Goal: Transaction & Acquisition: Purchase product/service

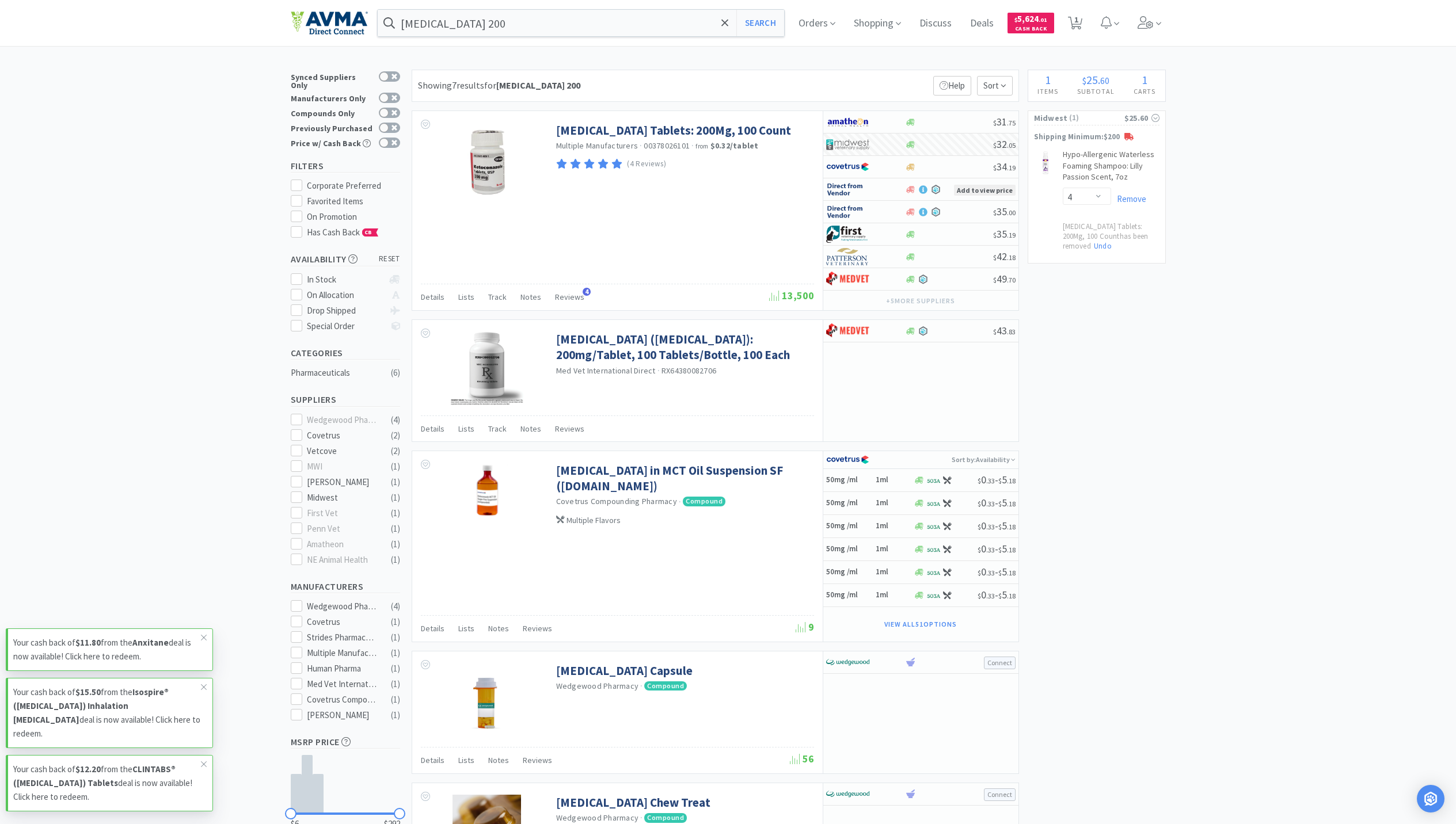
select select "4"
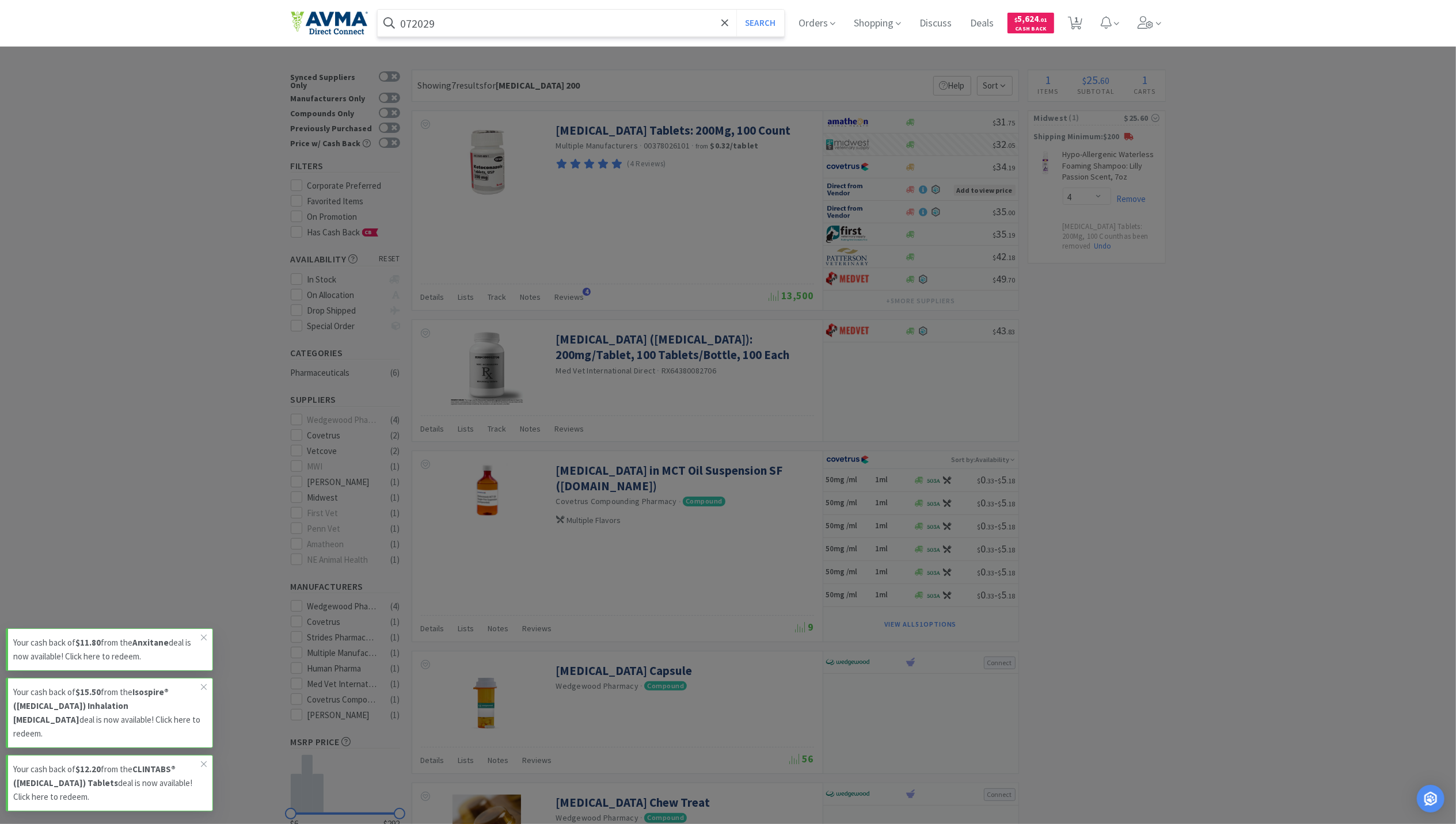
click at [736, 9] on button "Search" at bounding box center [760, 23] width 47 height 26
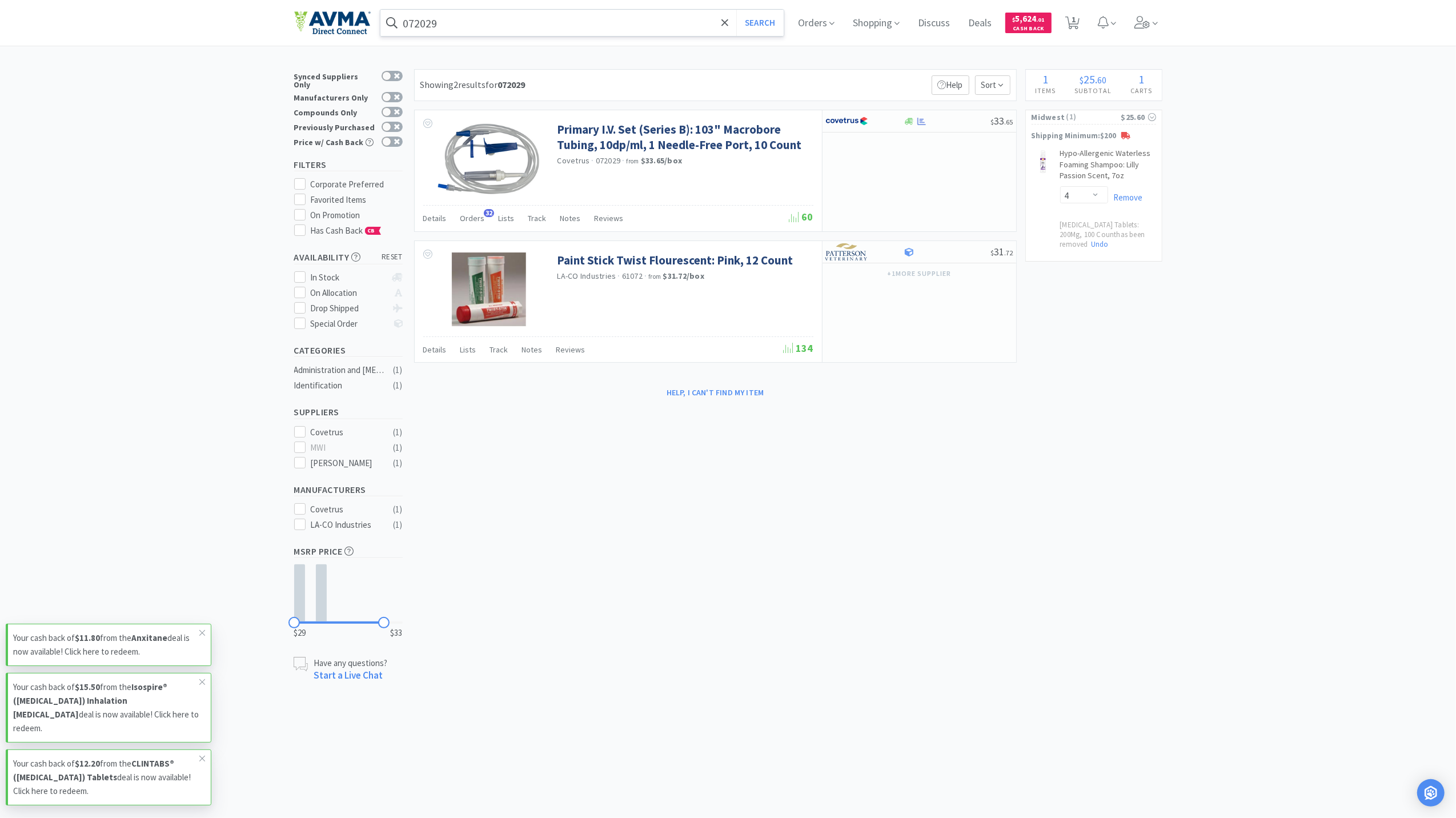
click at [460, 20] on input "072029" at bounding box center [582, 22] width 404 height 26
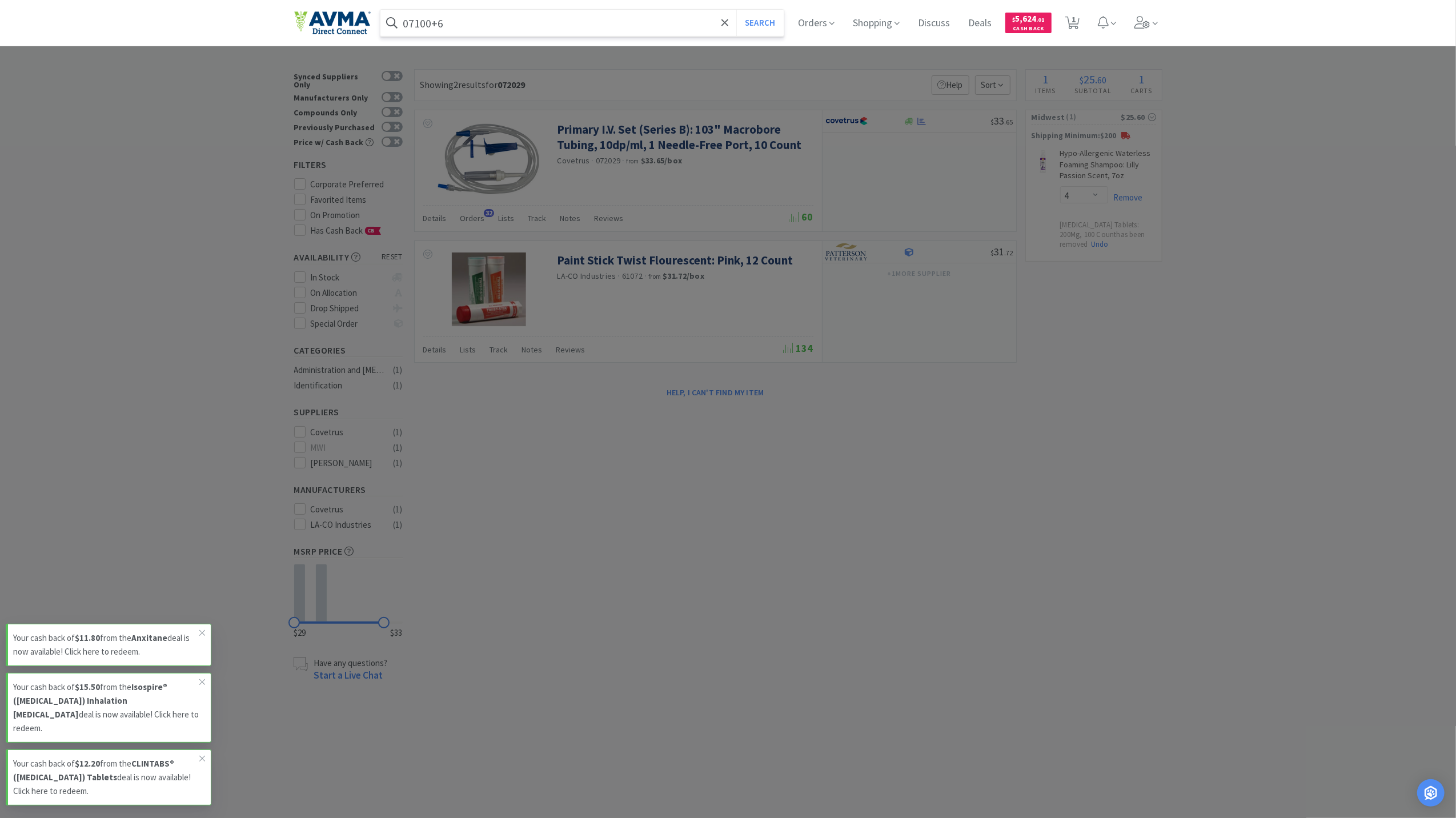
type input "07100+6"
click at [737, 9] on button "Search" at bounding box center [760, 22] width 47 height 26
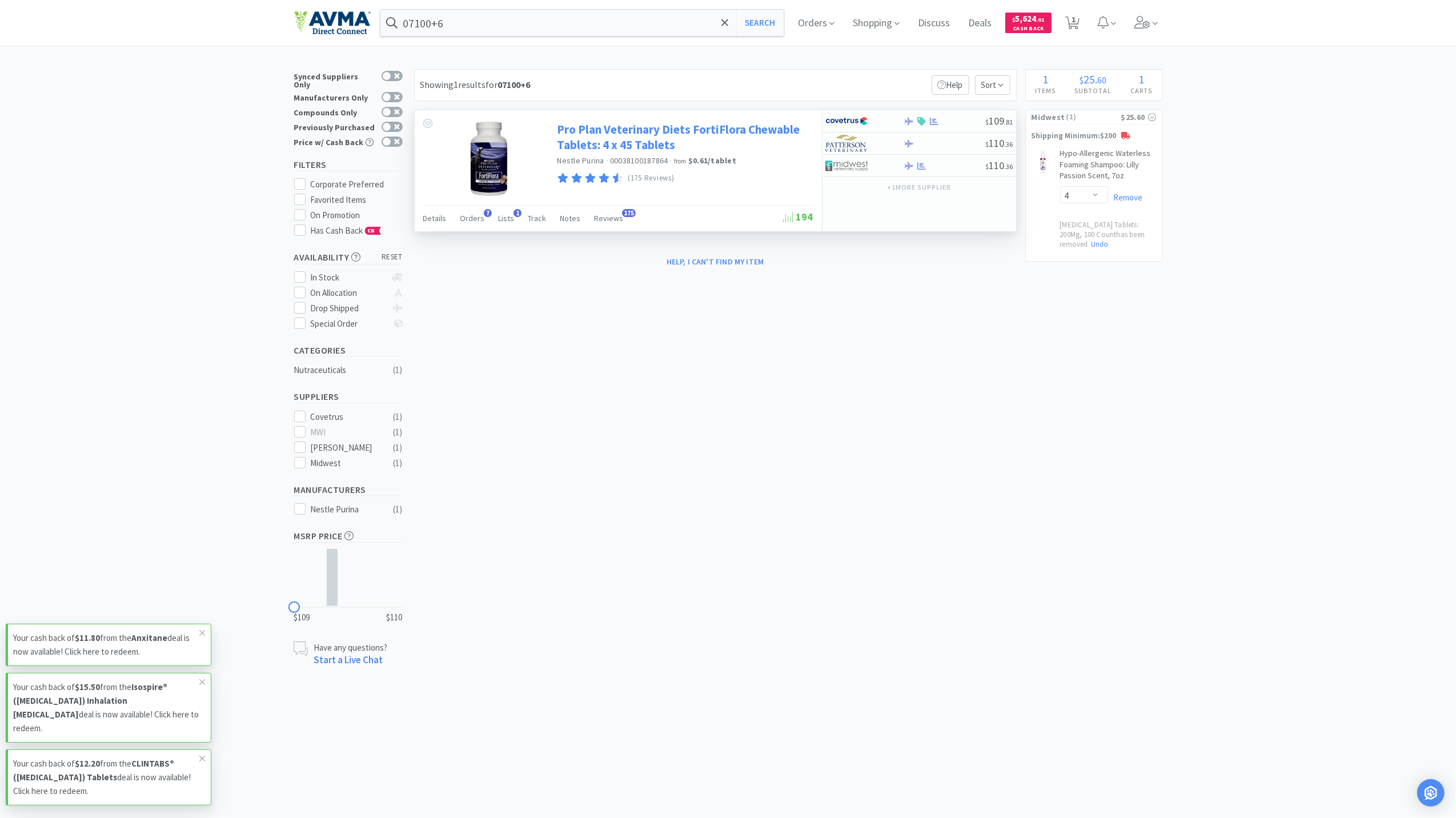
click at [579, 125] on link "Pro Plan Veterinary Diets FortiFlora Chewable Tablets: 4 x 45 Tablets" at bounding box center [684, 137] width 253 height 31
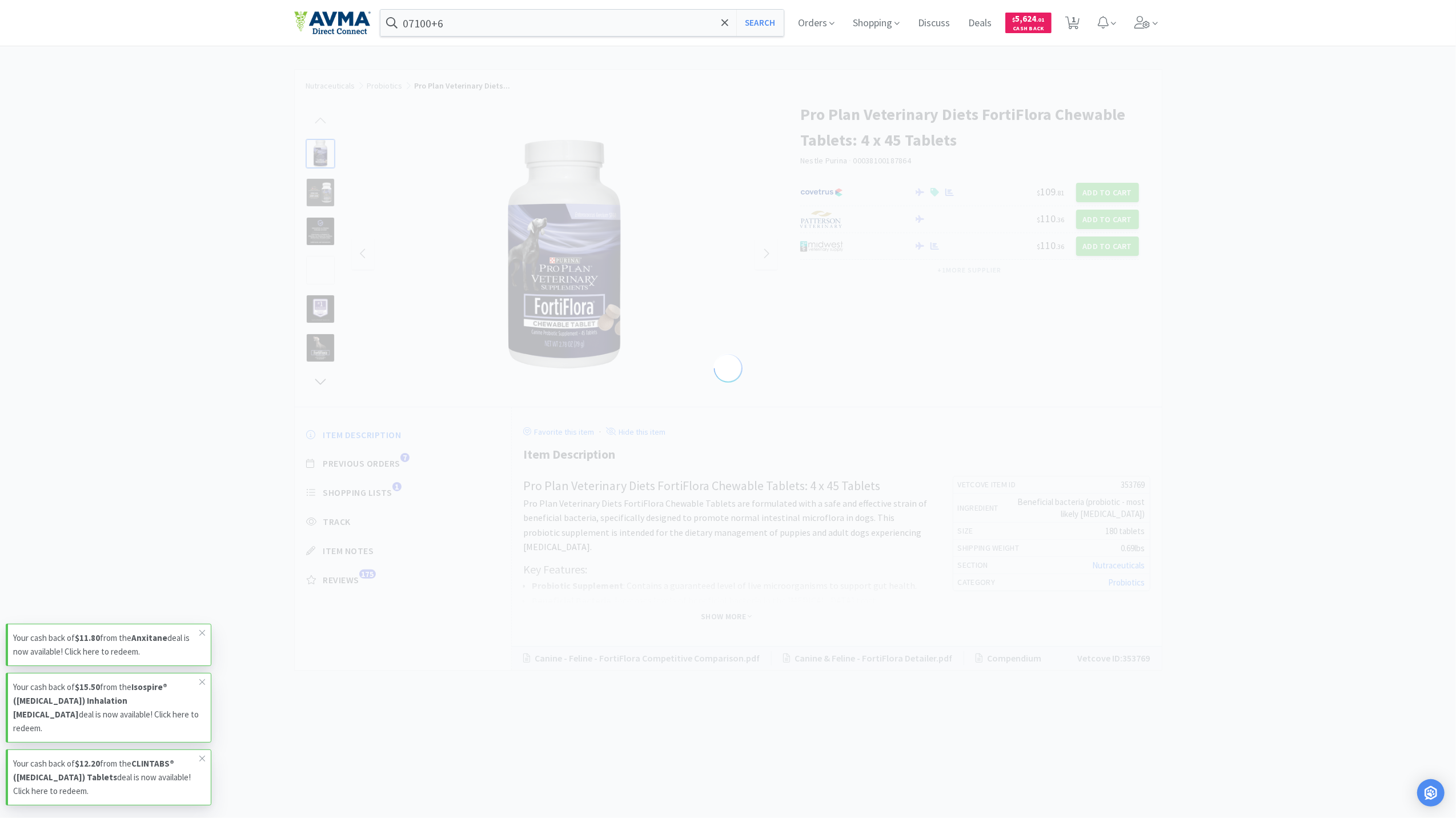
select select "353769"
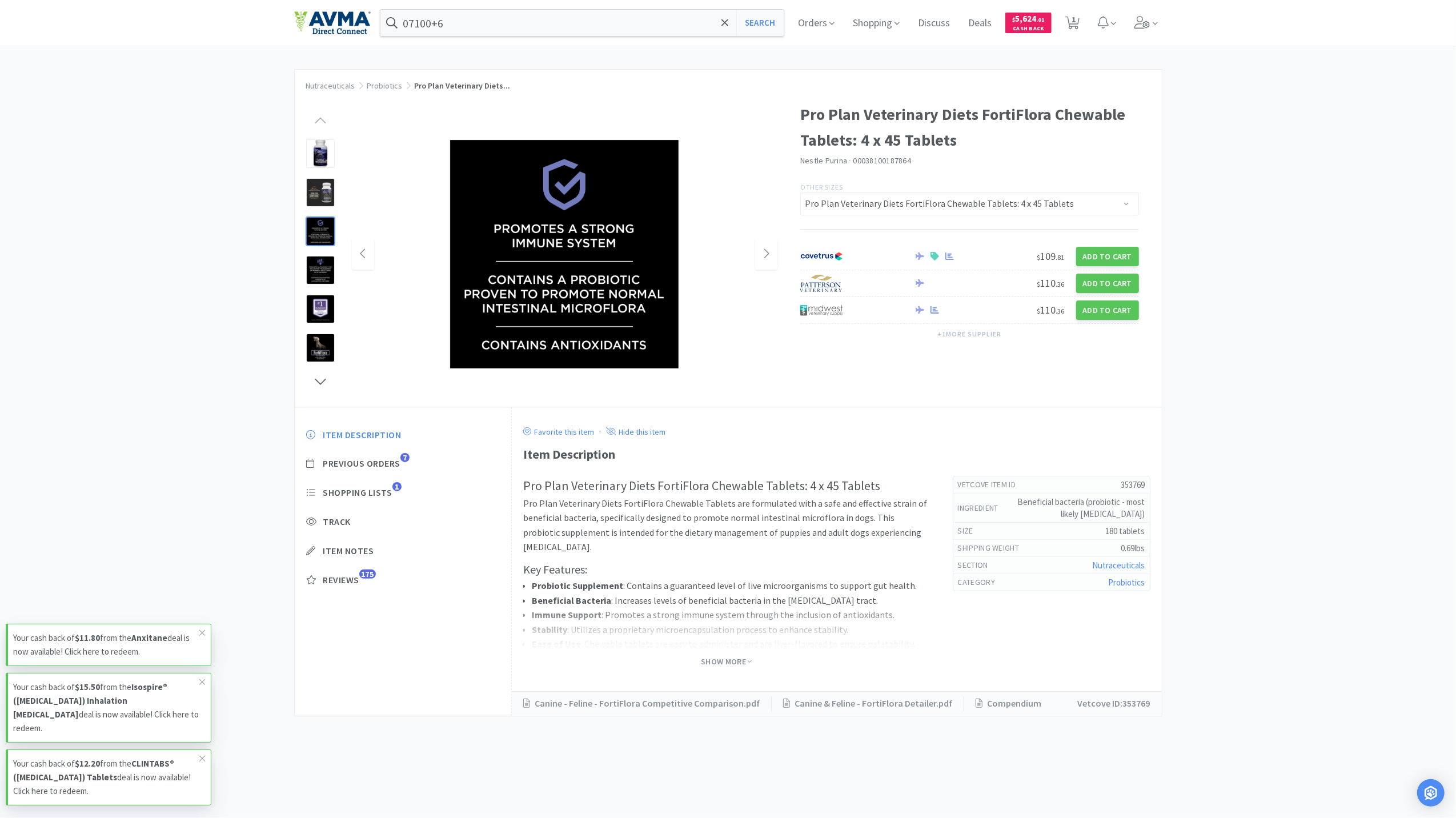
click at [165, 174] on div "Nutraceuticals Probiotics Pro Plan Veterinary Diets... Pro Plan Veterinary Diet…" at bounding box center [728, 392] width 1456 height 648
